Goal: Task Accomplishment & Management: Use online tool/utility

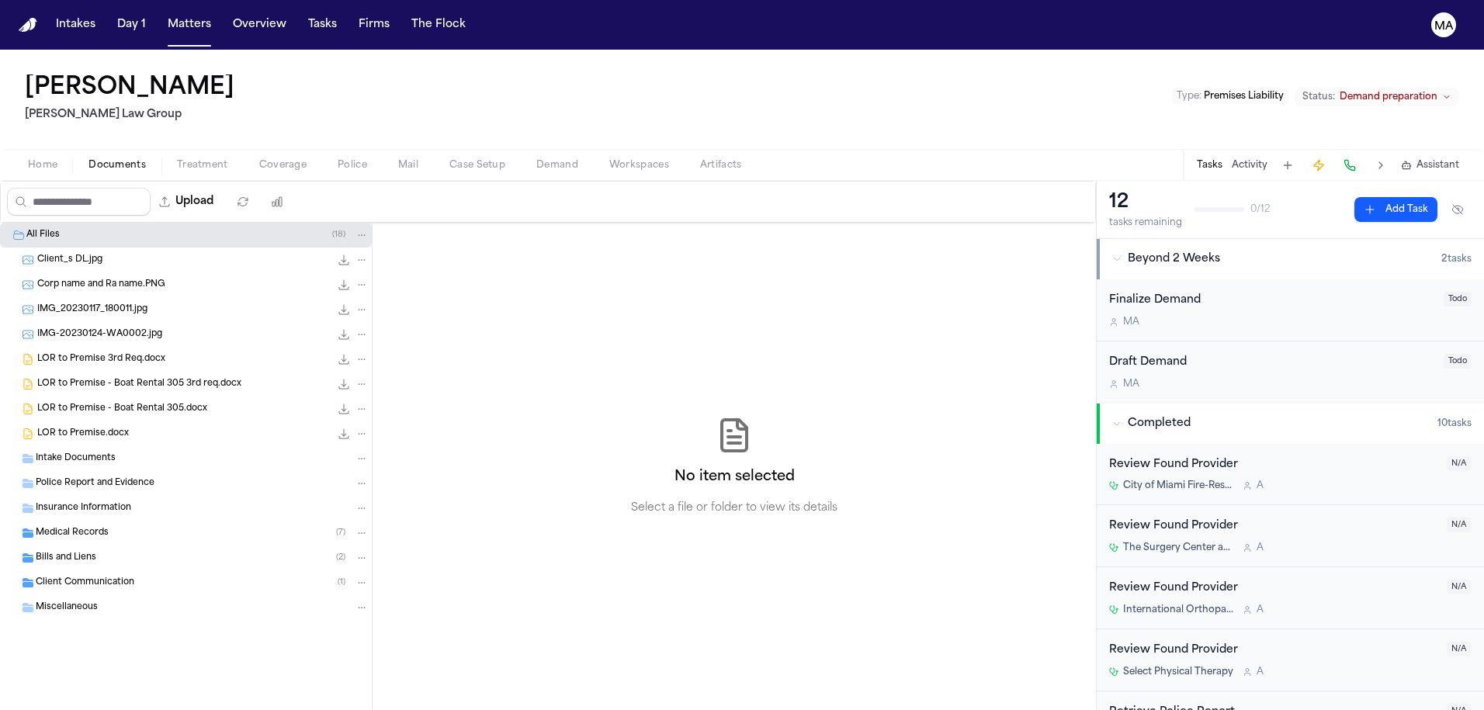
click at [177, 159] on span "Treatment" at bounding box center [202, 165] width 51 height 12
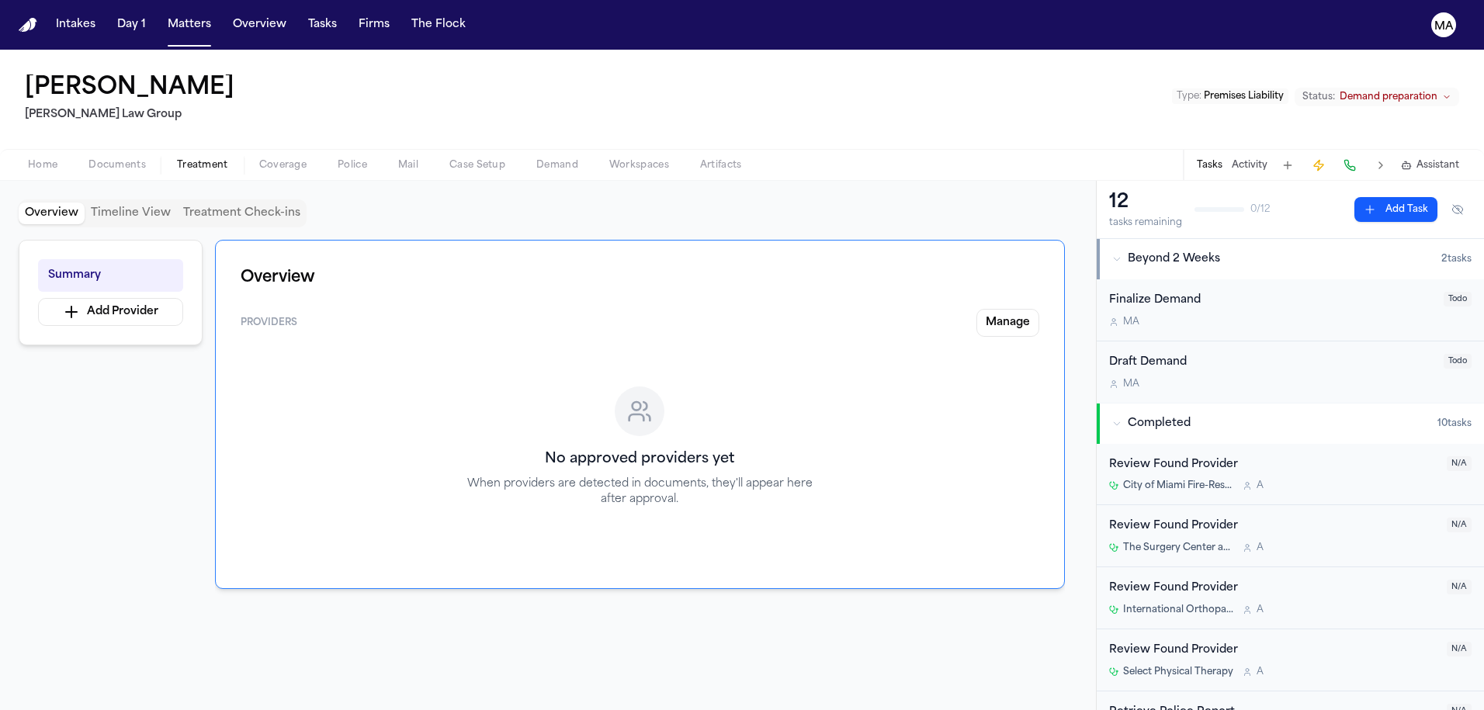
click at [259, 159] on span "Coverage" at bounding box center [282, 165] width 47 height 12
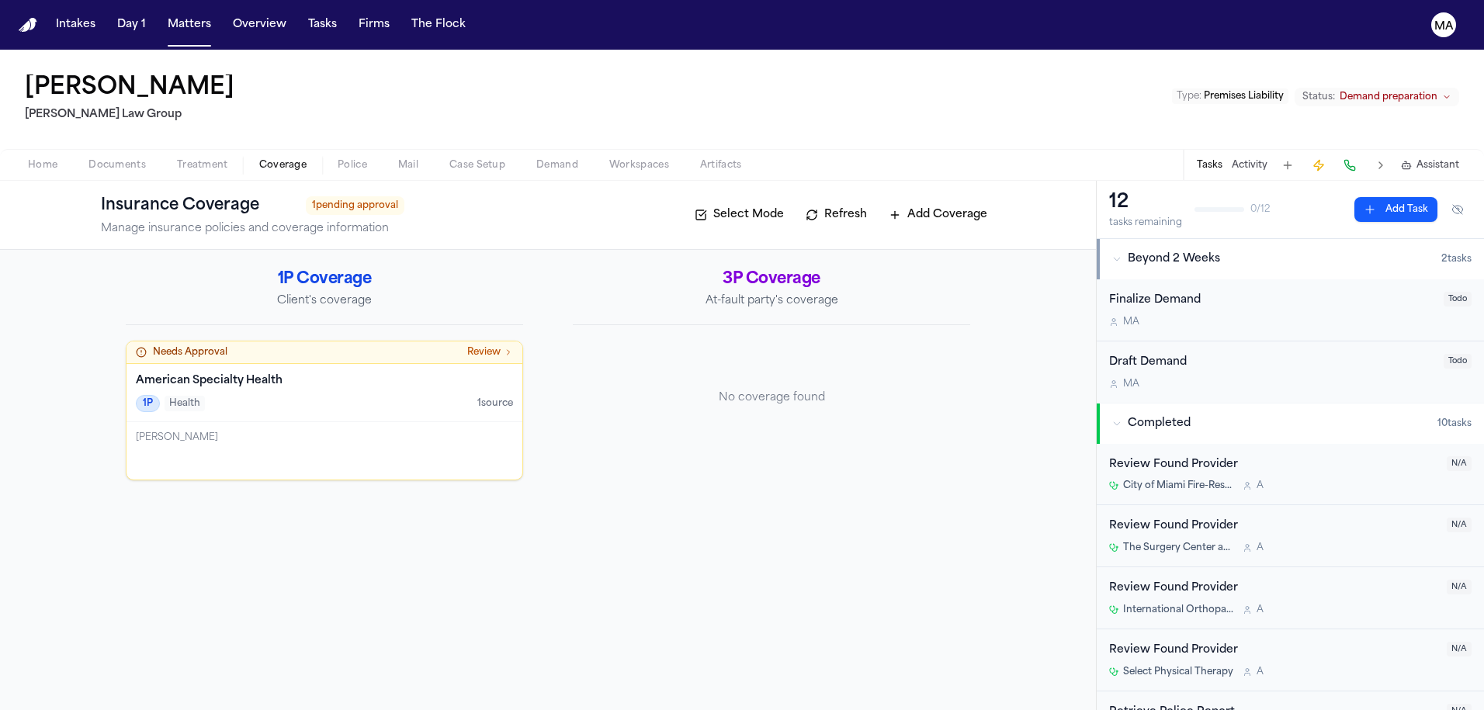
click at [338, 159] on span "Police" at bounding box center [353, 165] width 30 height 12
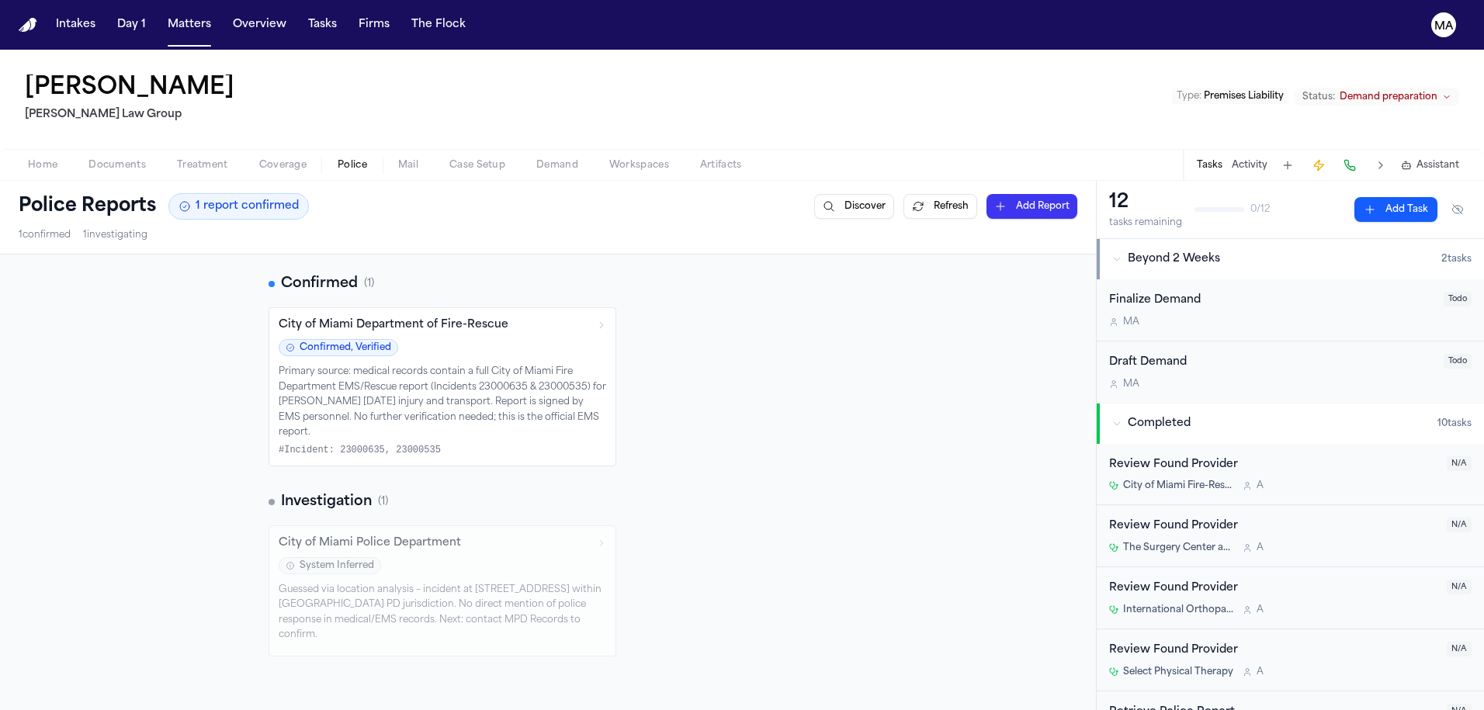
click at [383, 156] on button "Mail" at bounding box center [408, 165] width 51 height 19
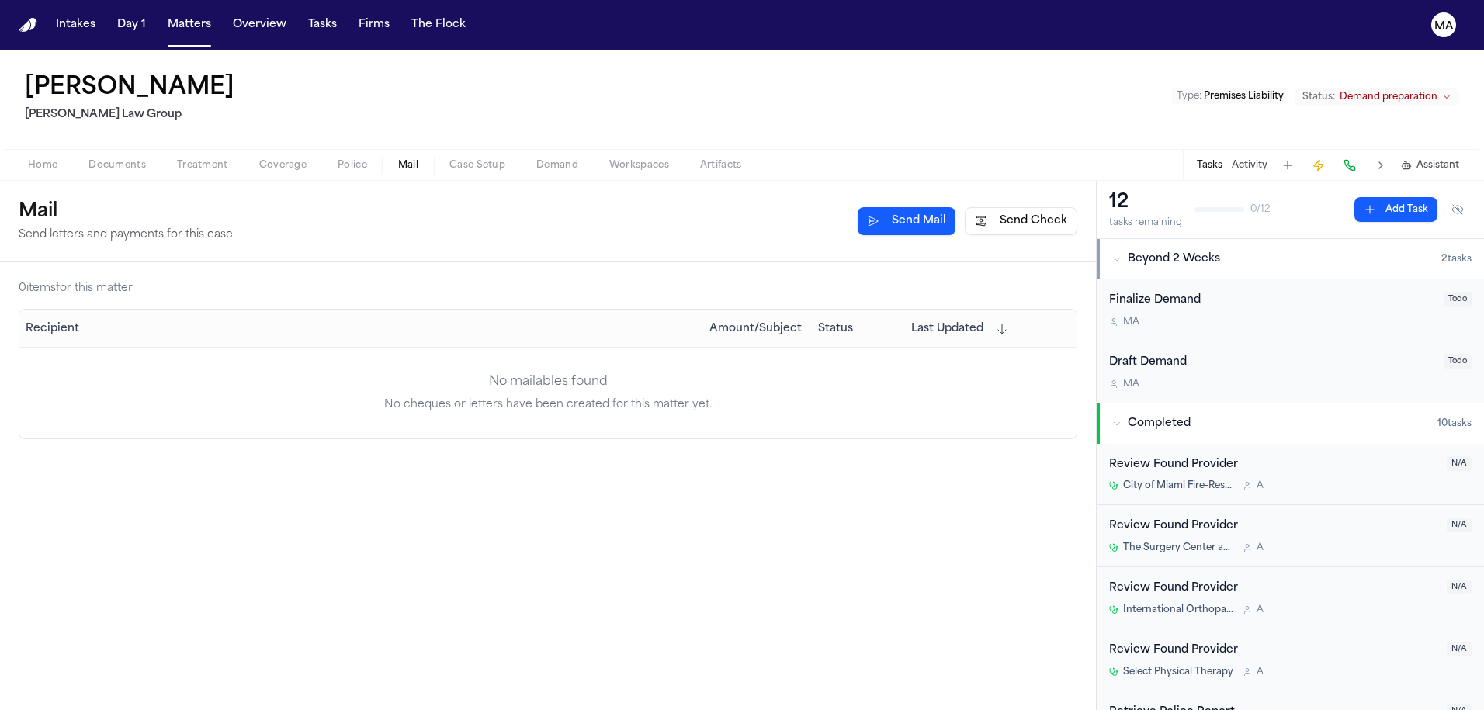
click at [450, 159] on span "Case Setup" at bounding box center [478, 165] width 56 height 12
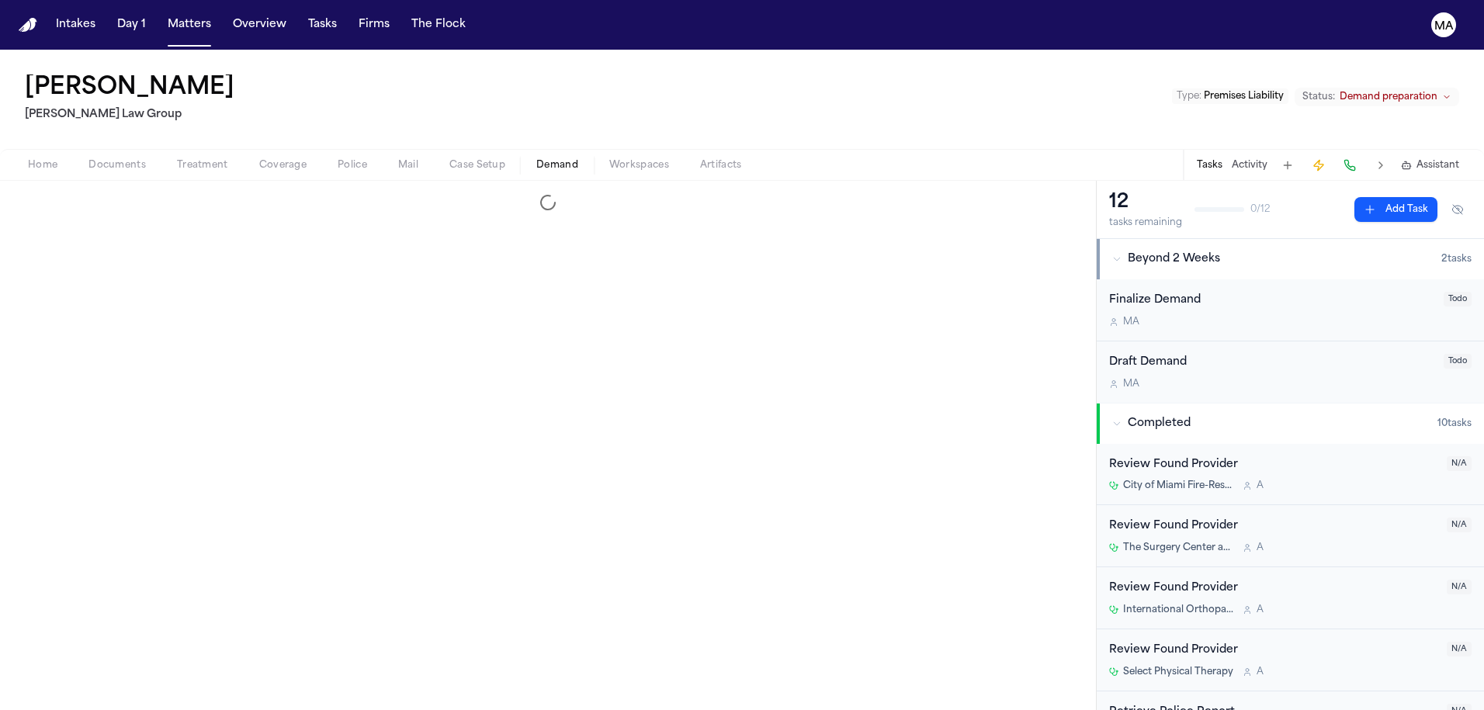
click at [536, 159] on span "Demand" at bounding box center [557, 165] width 42 height 12
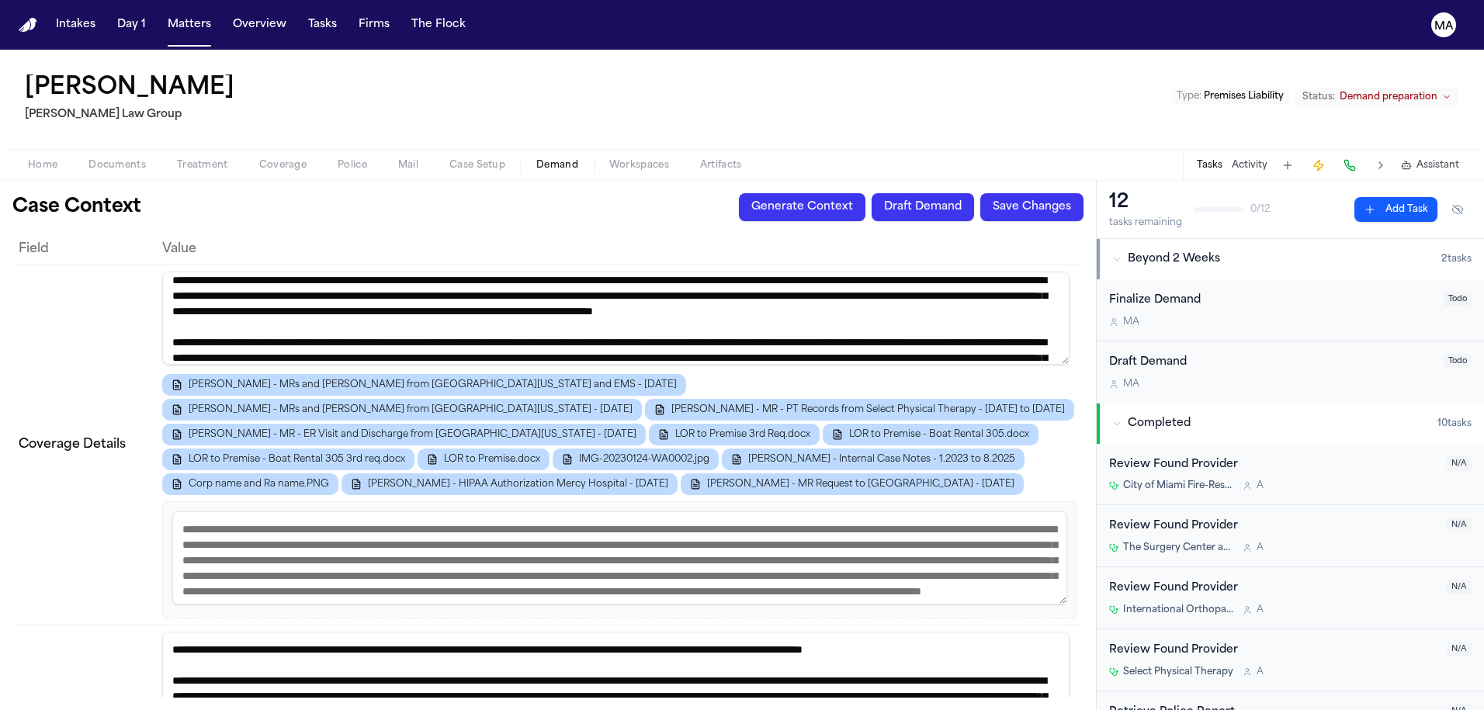
click at [974, 193] on button "Draft Demand" at bounding box center [923, 207] width 102 height 28
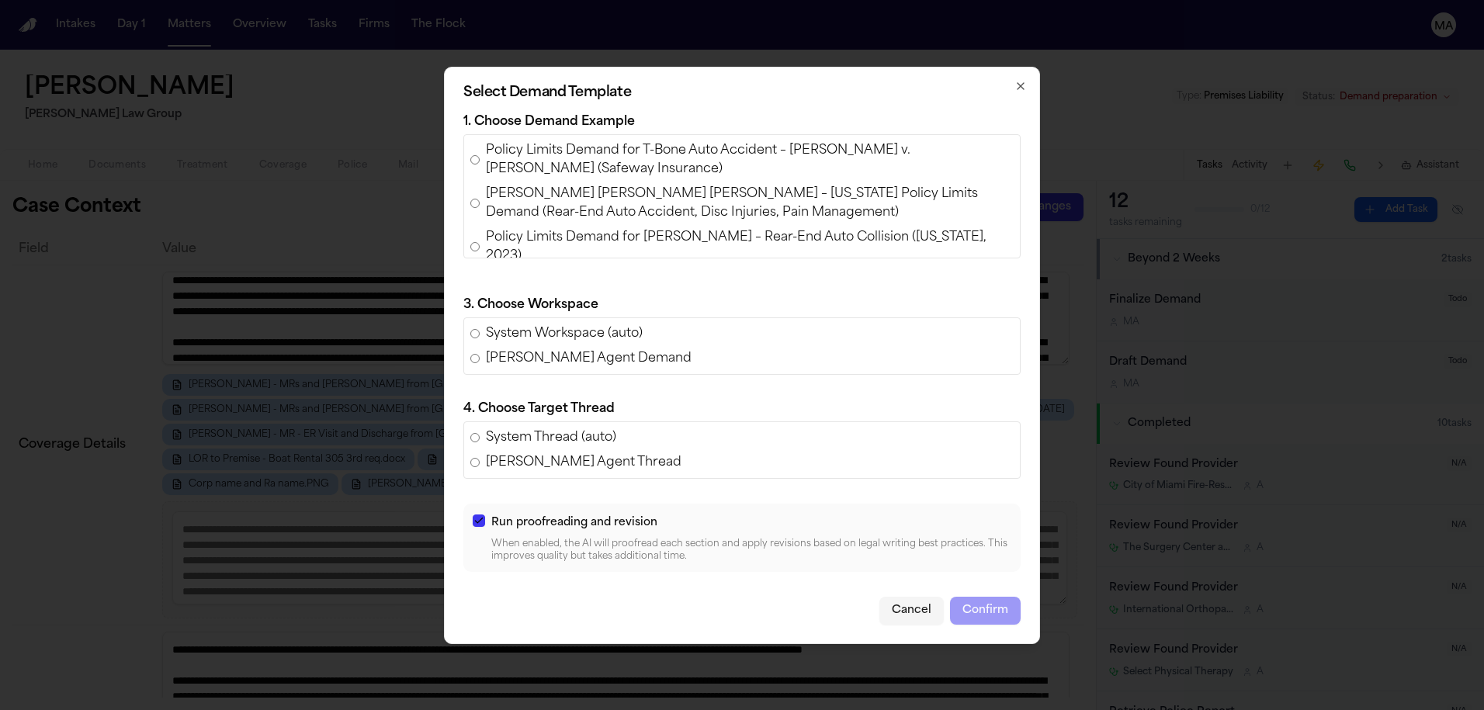
click at [689, 222] on span "Ashlyn Thomas v. Shayan Tabe Ahmadi – Texas Policy Limits Demand (Rear-End Auto…" at bounding box center [750, 203] width 528 height 37
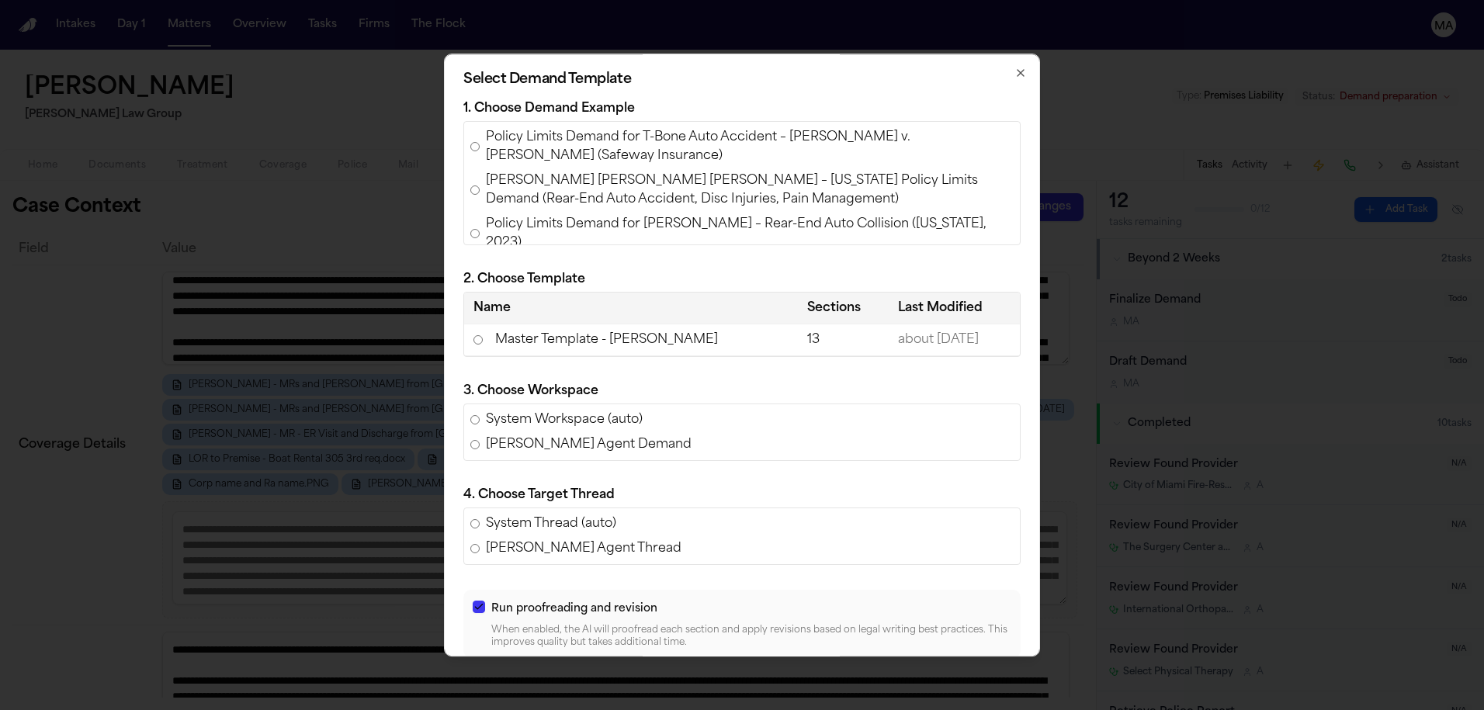
click at [673, 325] on td "Master Template - Luis Perez" at bounding box center [631, 341] width 334 height 32
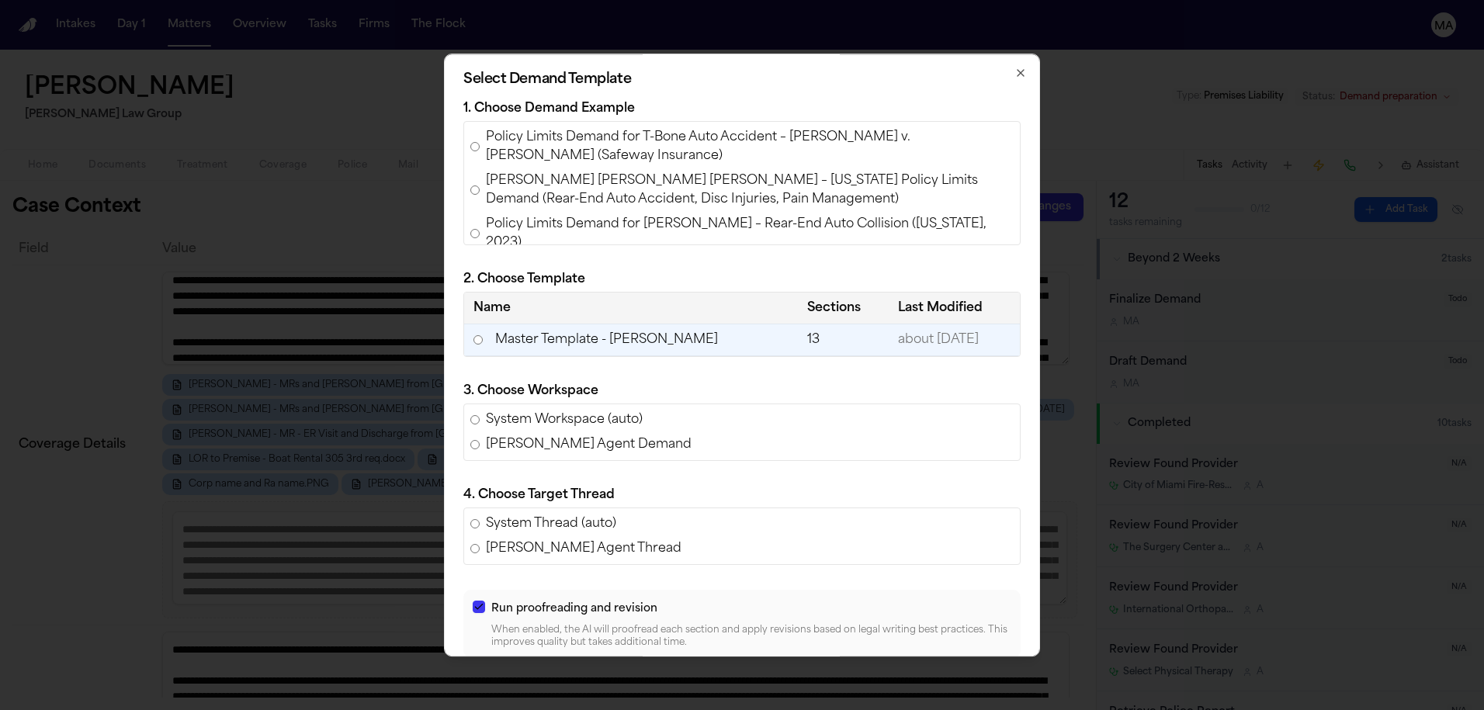
click at [950, 683] on button "Confirm" at bounding box center [985, 697] width 71 height 28
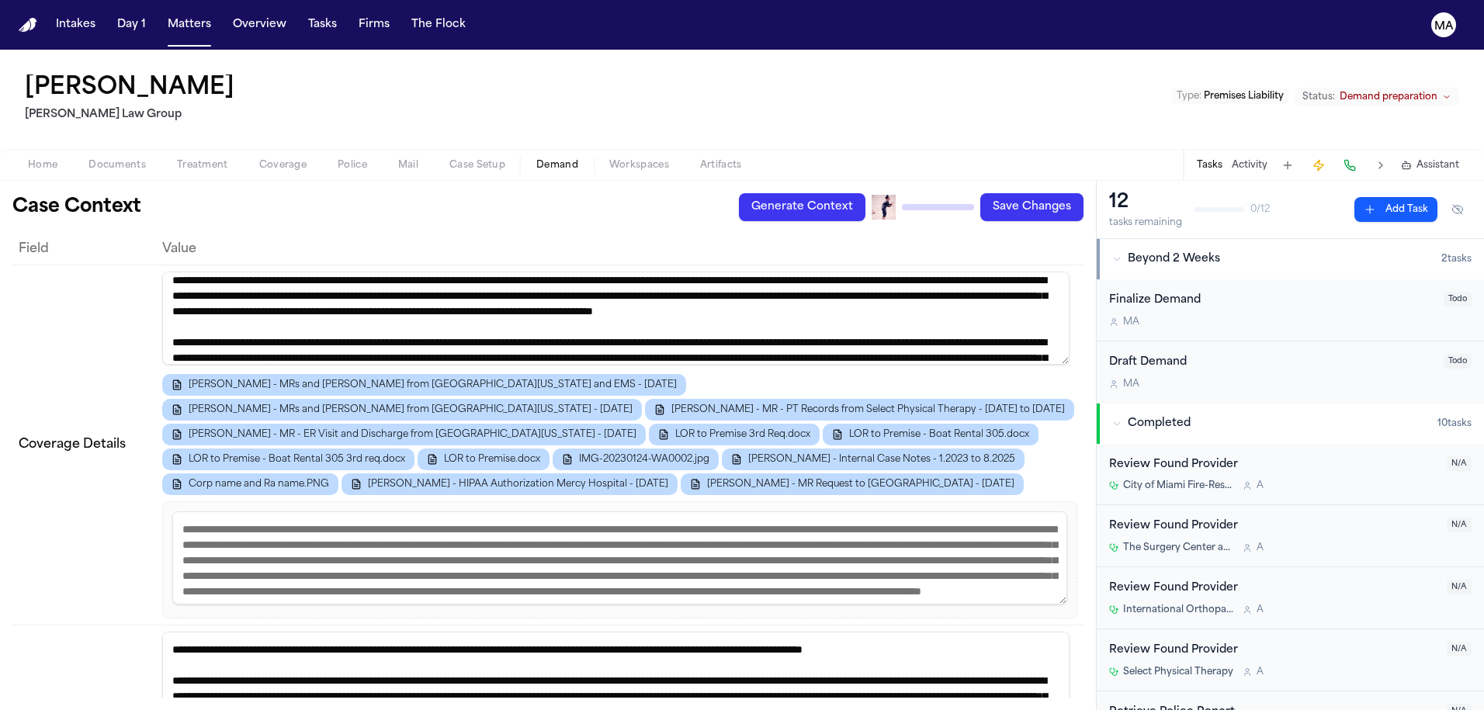
click at [609, 159] on span "Workspaces" at bounding box center [639, 165] width 60 height 12
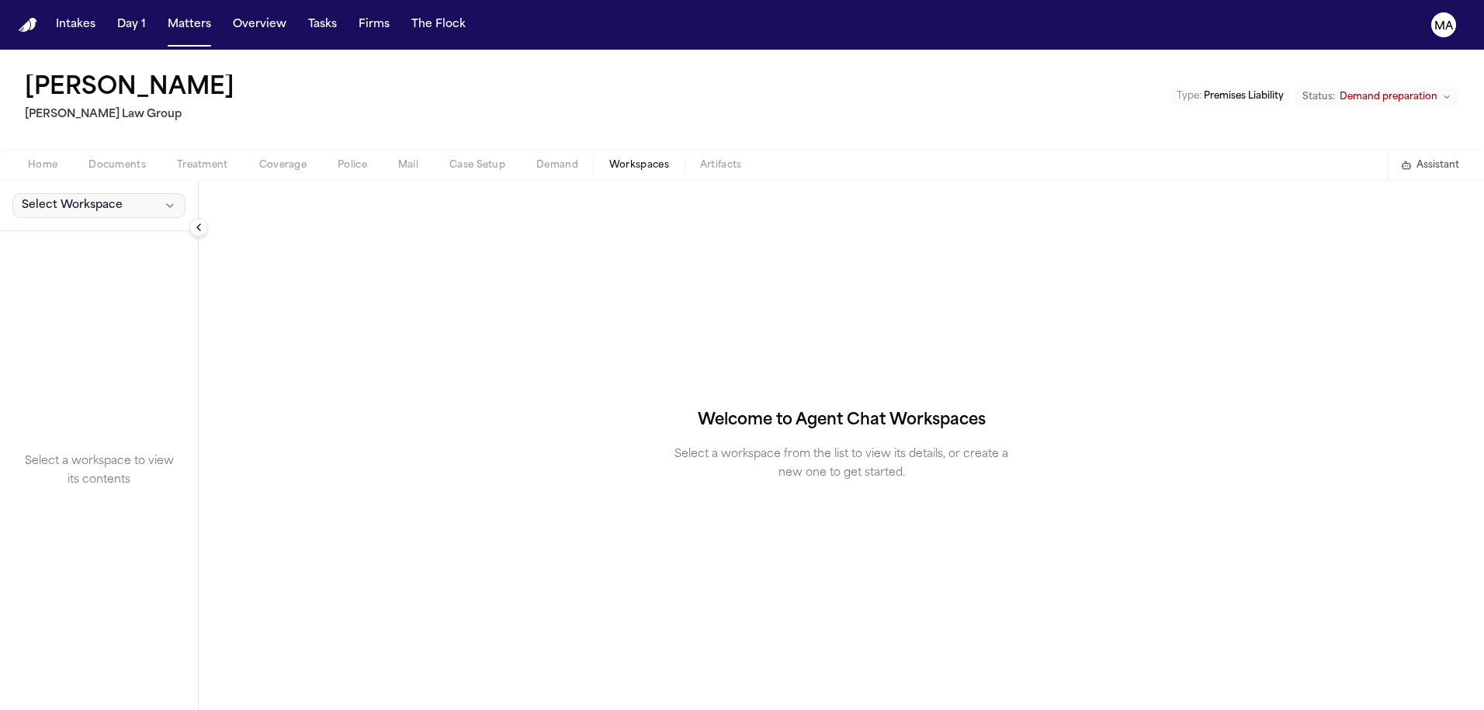
click at [79, 193] on button "Select Workspace" at bounding box center [98, 205] width 173 height 25
click at [78, 140] on span "Finch Agent Demand" at bounding box center [105, 143] width 181 height 16
